Goal: Task Accomplishment & Management: Use online tool/utility

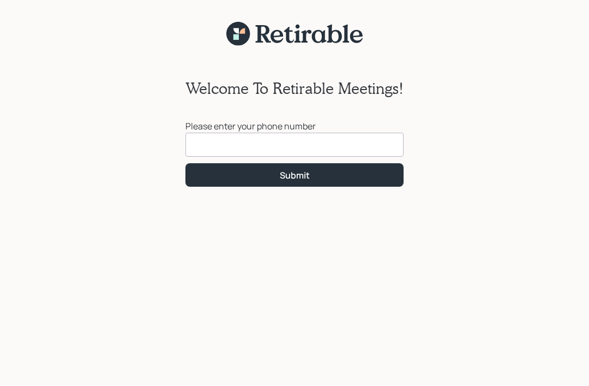
click at [213, 147] on input at bounding box center [294, 145] width 218 height 24
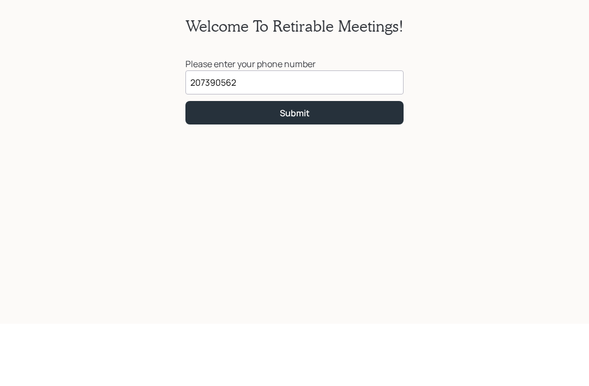
type input "[PHONE_NUMBER]"
click at [317, 163] on button "Submit" at bounding box center [294, 174] width 218 height 23
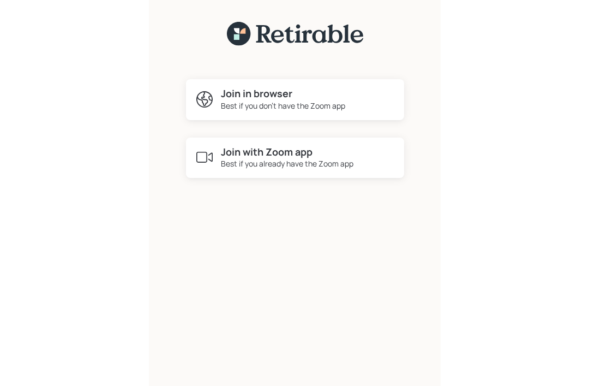
scroll to position [49, 0]
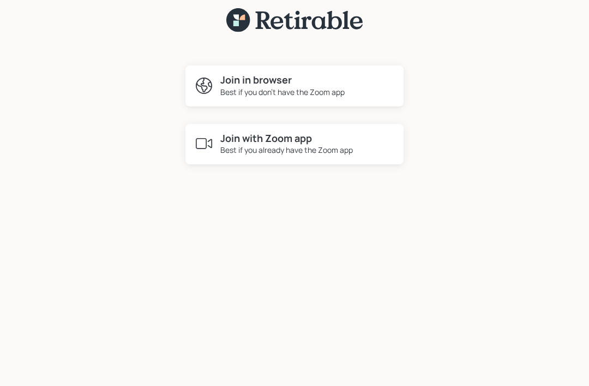
click at [329, 144] on div "Best if you already have the Zoom app" at bounding box center [286, 149] width 133 height 11
